Goal: Task Accomplishment & Management: Manage account settings

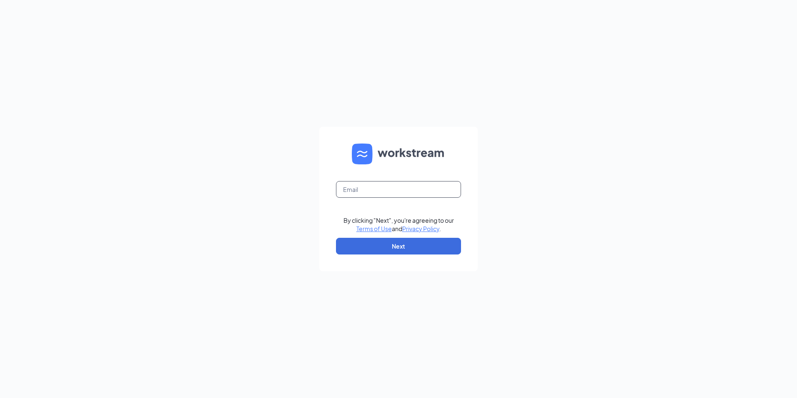
click at [433, 188] on input "text" at bounding box center [398, 189] width 125 height 17
type input "bk9622@caveenterprises.com"
click at [419, 248] on button "Next" at bounding box center [398, 246] width 125 height 17
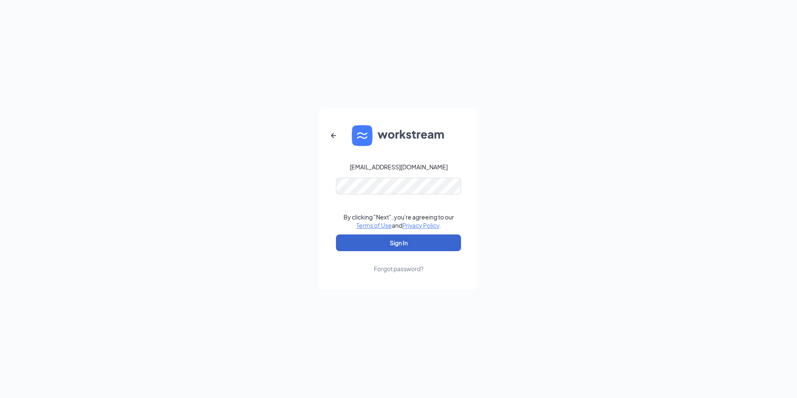
click at [392, 246] on button "Sign In" at bounding box center [398, 242] width 125 height 17
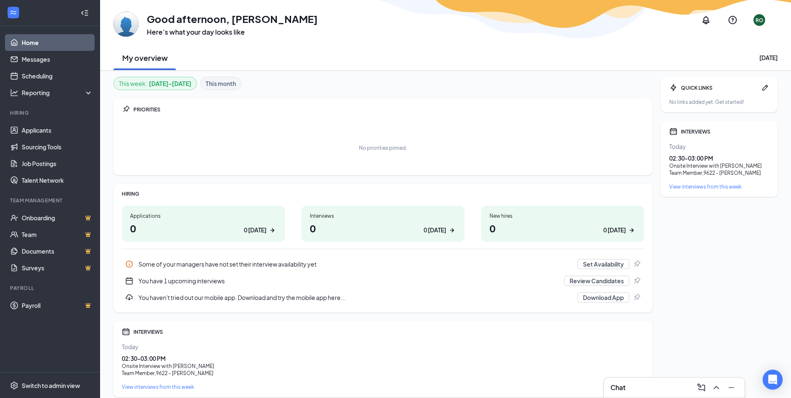
scroll to position [33, 0]
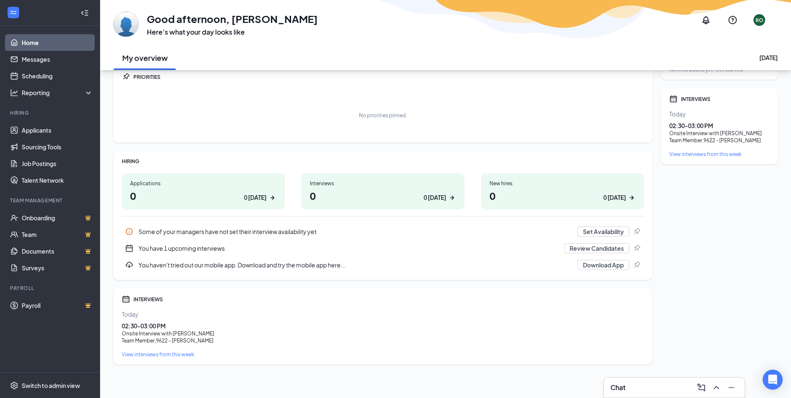
click at [418, 193] on h1 "0 0 today" at bounding box center [383, 195] width 146 height 14
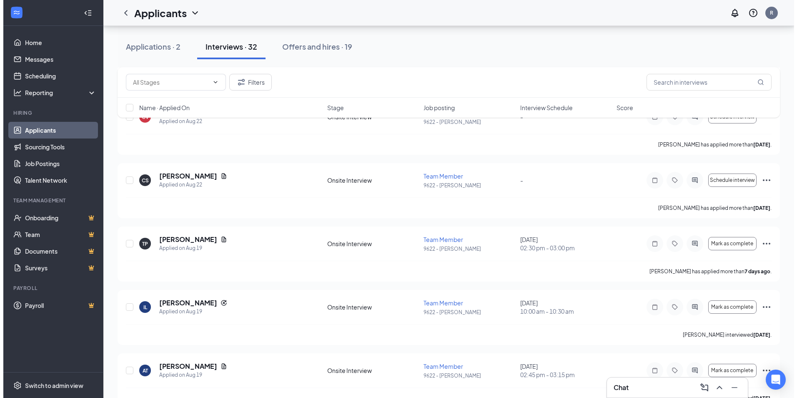
scroll to position [167, 0]
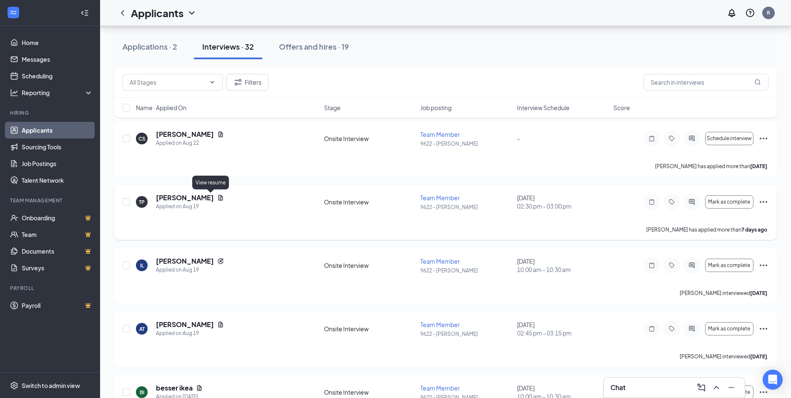
click at [217, 200] on icon "Document" at bounding box center [220, 197] width 7 height 7
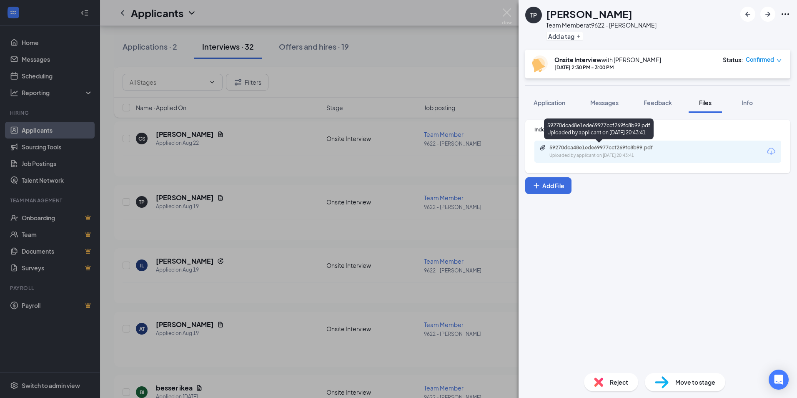
click at [600, 146] on div "59270dca48e1ede69977ccf269fc8b99.pdf" at bounding box center [607, 147] width 117 height 7
